Goal: Find specific page/section: Find specific page/section

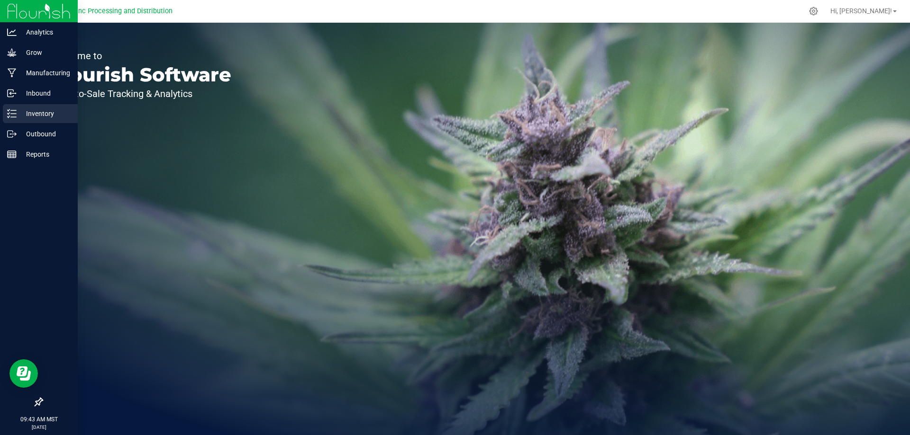
click at [40, 120] on div "Inventory" at bounding box center [40, 113] width 75 height 19
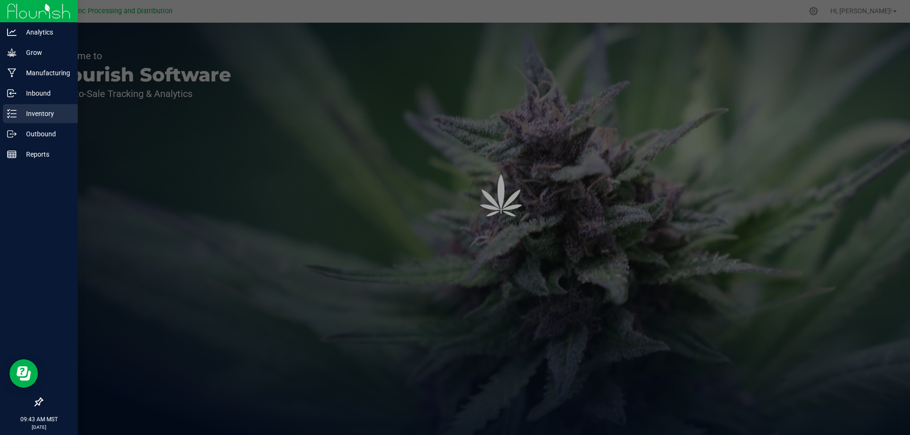
click at [15, 122] on div "Inventory" at bounding box center [40, 113] width 75 height 19
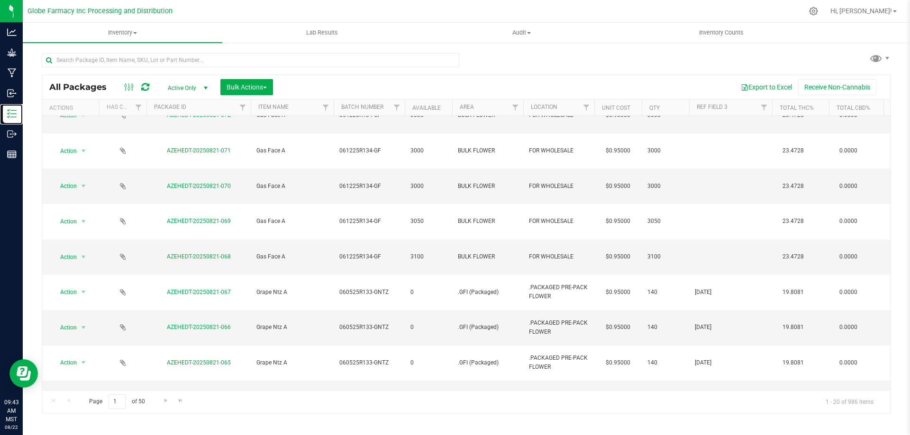
scroll to position [223, 0]
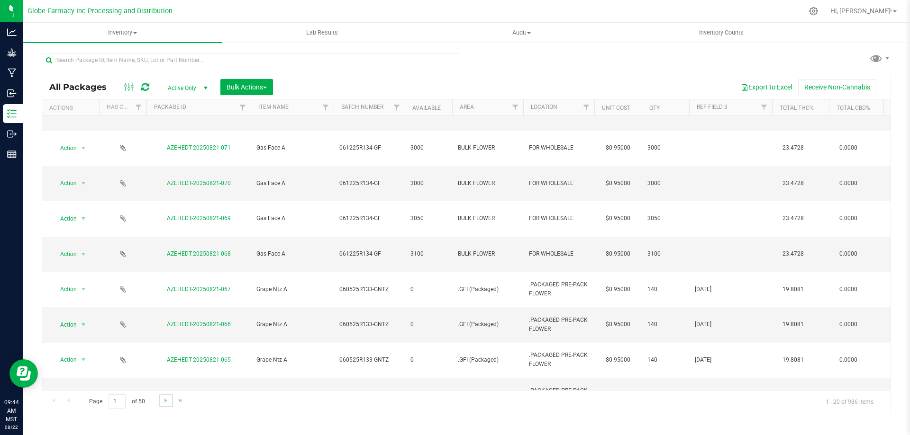
click at [161, 399] on link "Go to the next page" at bounding box center [166, 401] width 14 height 13
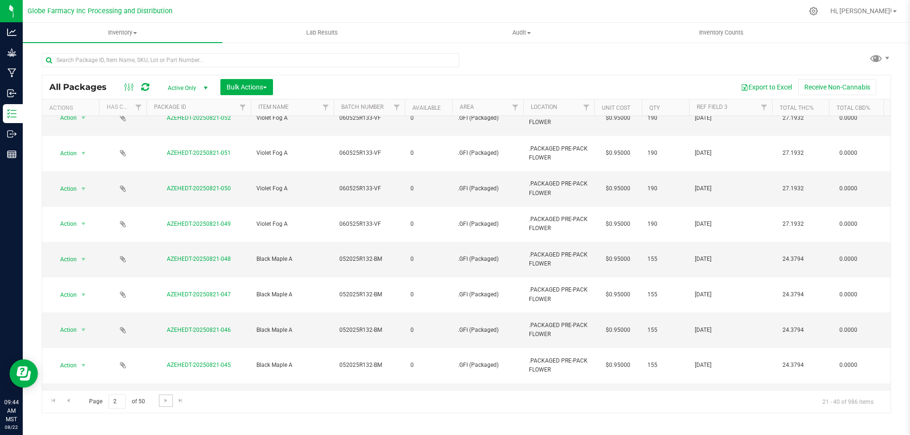
scroll to position [237, 0]
click at [170, 397] on link "Go to the next page" at bounding box center [166, 401] width 14 height 13
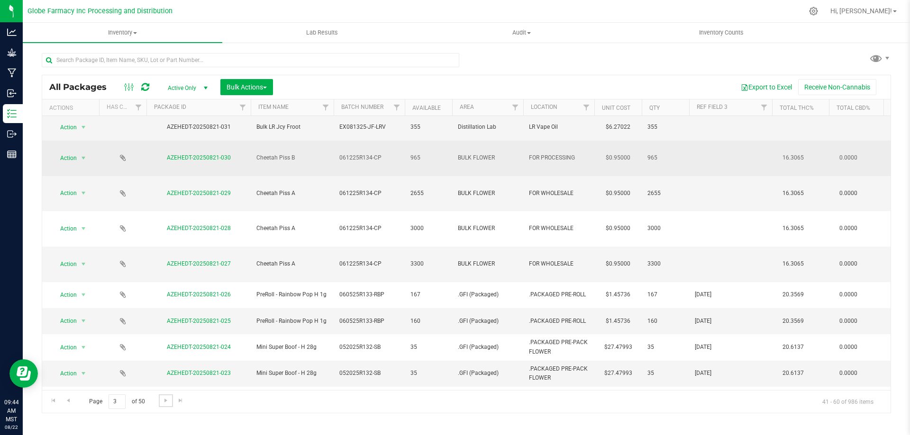
scroll to position [210, 0]
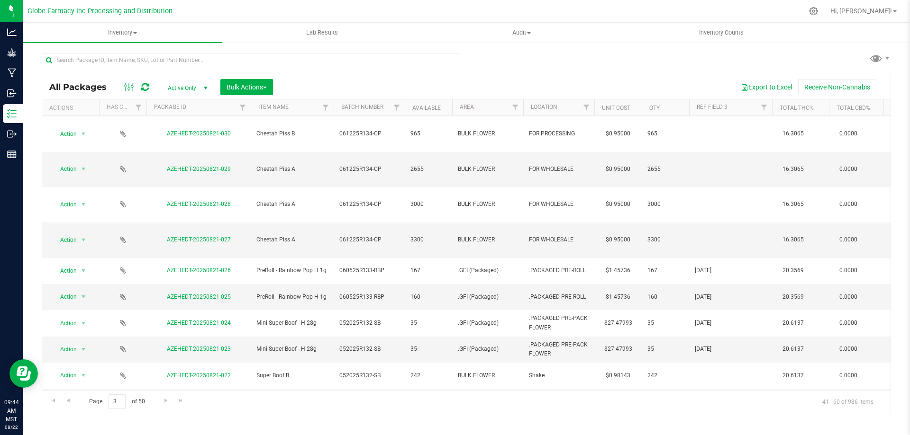
click at [165, 394] on div "Page 3 of 50 41 - 60 of 986 items" at bounding box center [466, 401] width 848 height 23
click at [164, 400] on span "Go to the next page" at bounding box center [166, 401] width 8 height 8
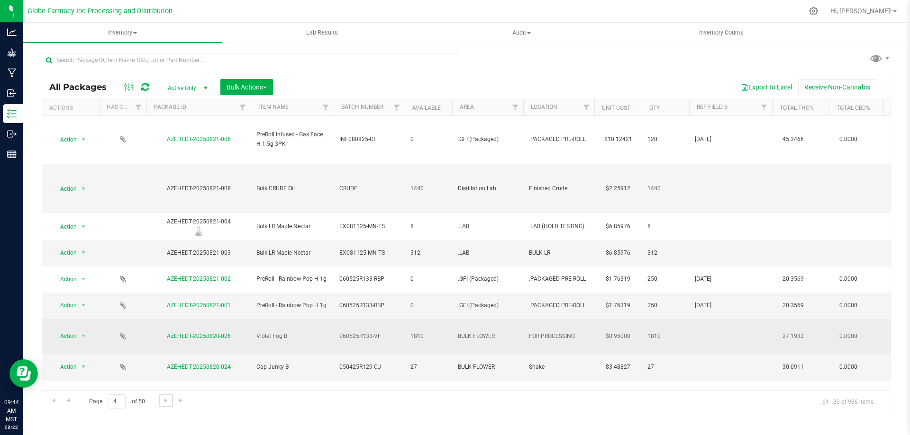
scroll to position [342, 0]
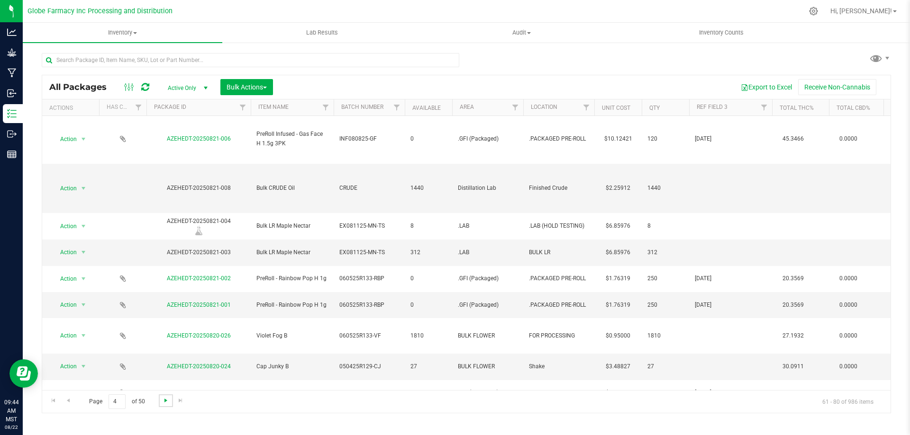
click at [169, 399] on span "Go to the next page" at bounding box center [166, 401] width 8 height 8
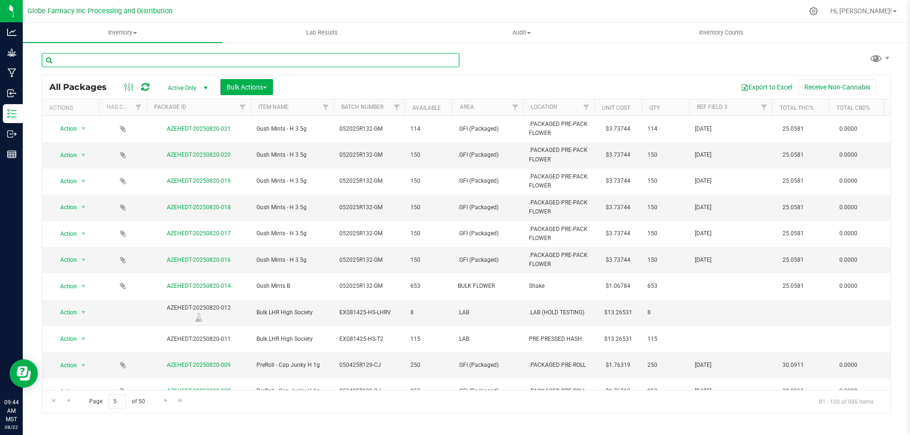
click at [126, 59] on input "text" at bounding box center [250, 60] width 417 height 14
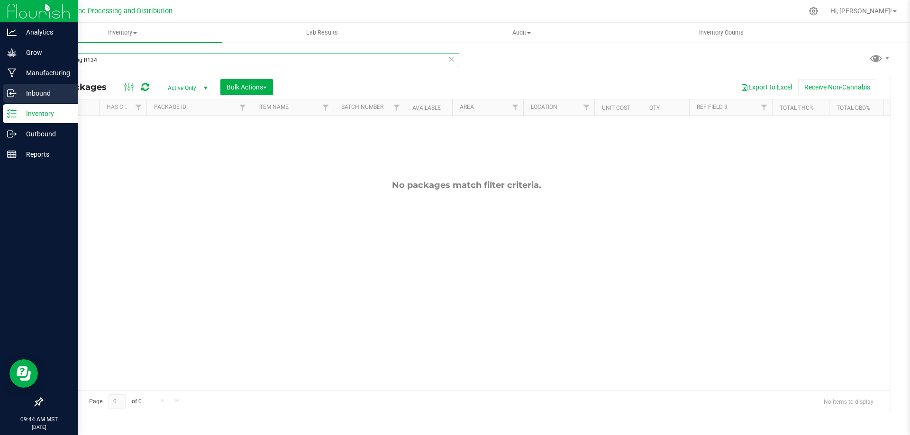
drag, startPoint x: 82, startPoint y: 58, endPoint x: 0, endPoint y: 102, distance: 93.3
click at [0, 102] on div "Analytics Grow Manufacturing Inbound Inventory Outbound Reports 09:44 AM MST [D…" at bounding box center [455, 217] width 910 height 435
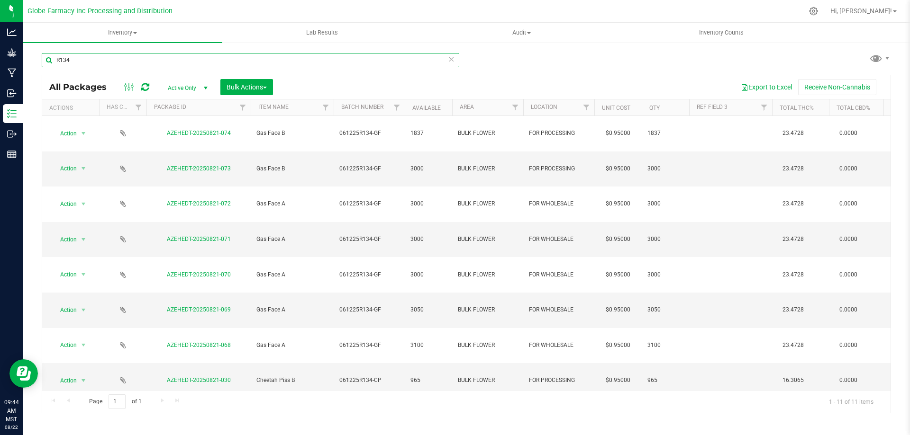
click at [108, 59] on input "R134" at bounding box center [250, 60] width 417 height 14
type input "R133"
